Goal: Entertainment & Leisure: Consume media (video, audio)

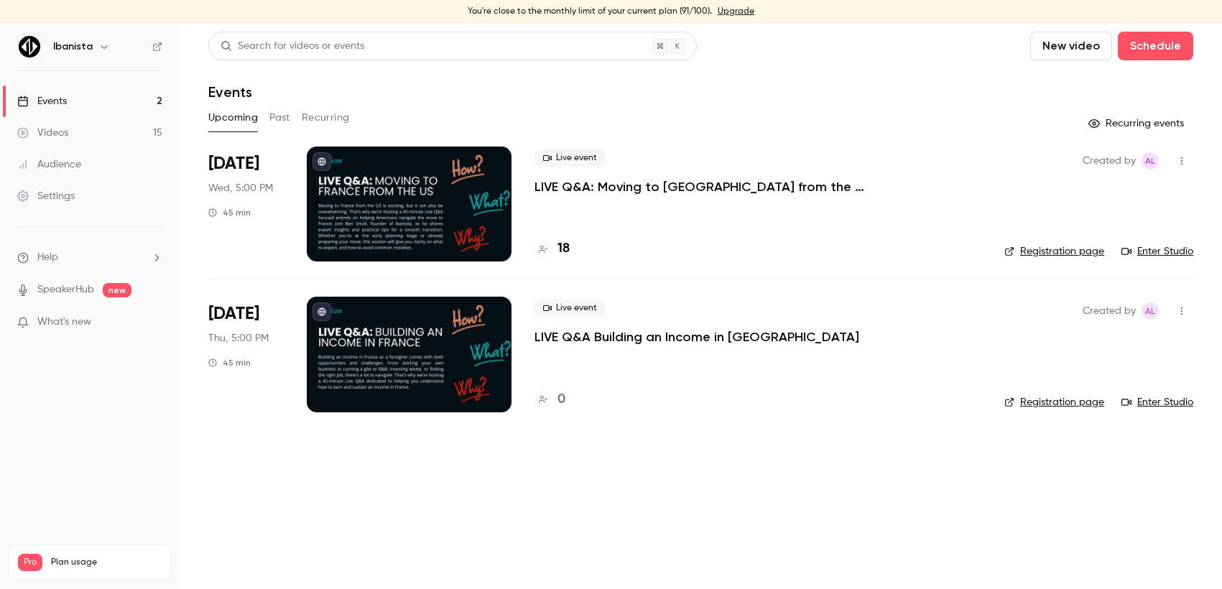
click at [73, 136] on link "Videos 15" at bounding box center [90, 133] width 180 height 32
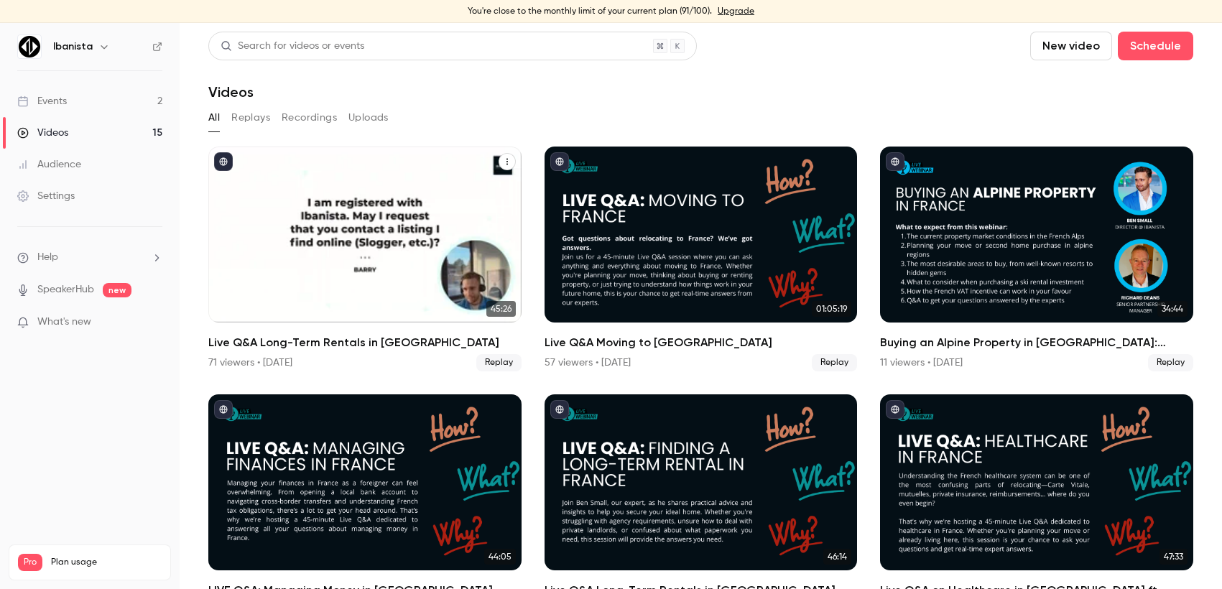
click at [373, 334] on h2 "Live Q&A Long-Term Rentals in [GEOGRAPHIC_DATA]" at bounding box center [364, 342] width 313 height 17
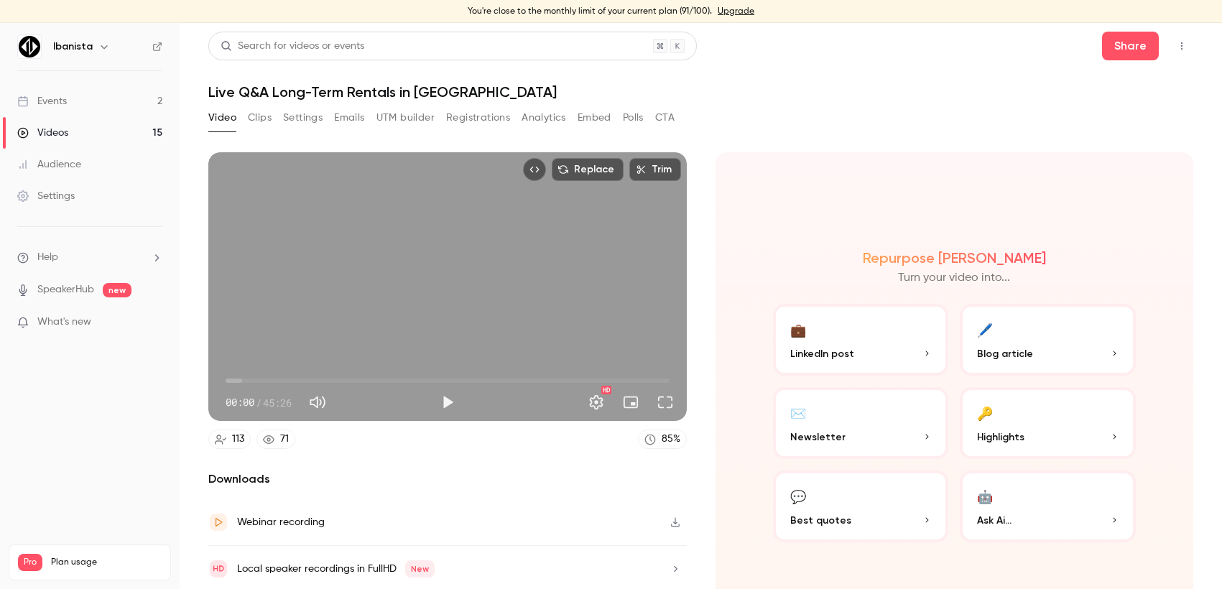
click at [103, 51] on icon "button" at bounding box center [103, 46] width 11 height 11
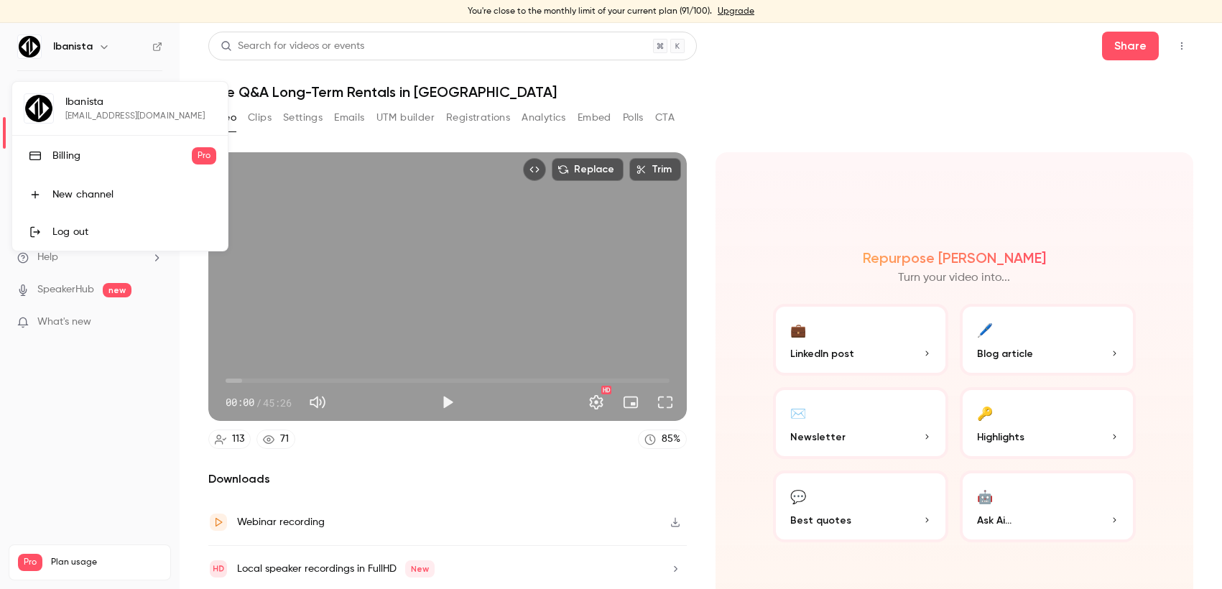
click at [166, 46] on div at bounding box center [611, 294] width 1222 height 589
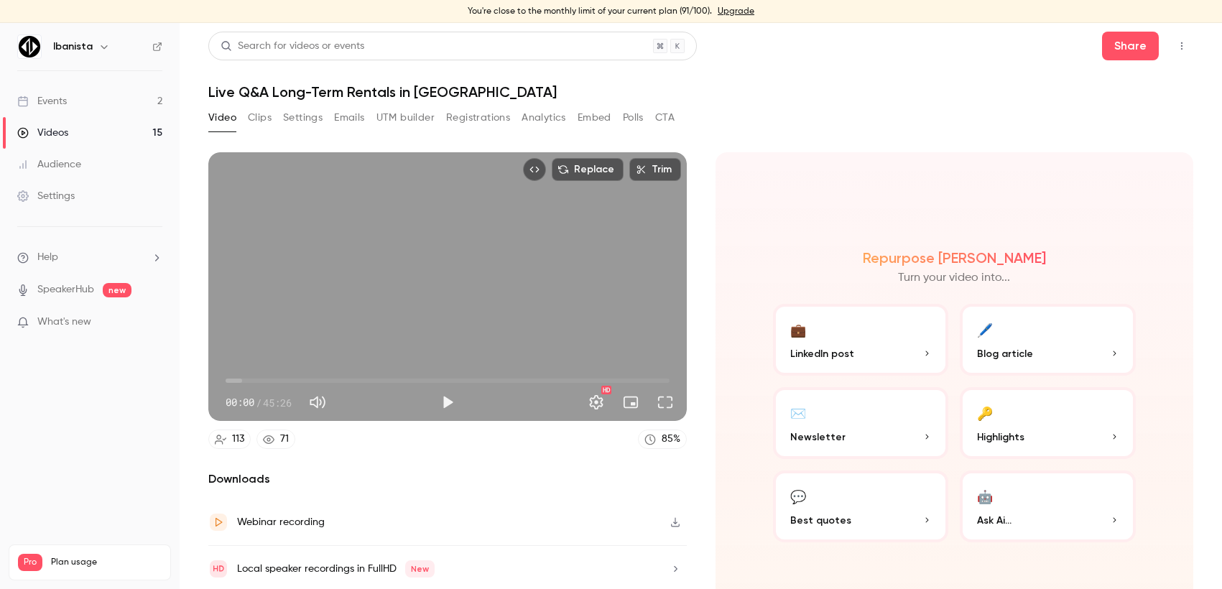
click at [157, 47] on icon at bounding box center [157, 46] width 9 height 9
